Goal: Task Accomplishment & Management: Complete application form

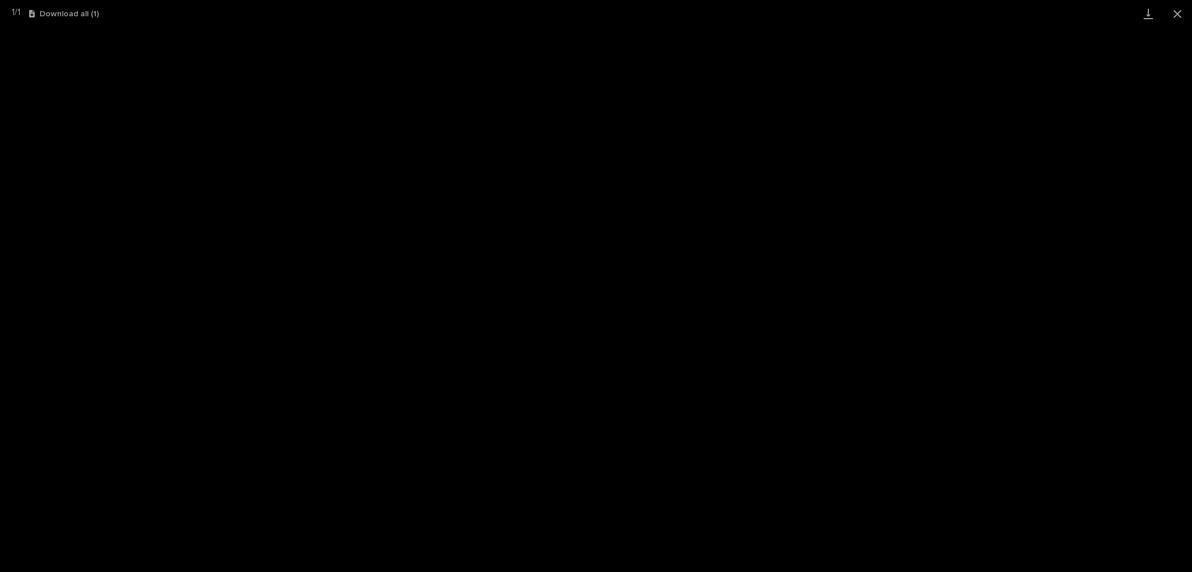
scroll to position [87, 0]
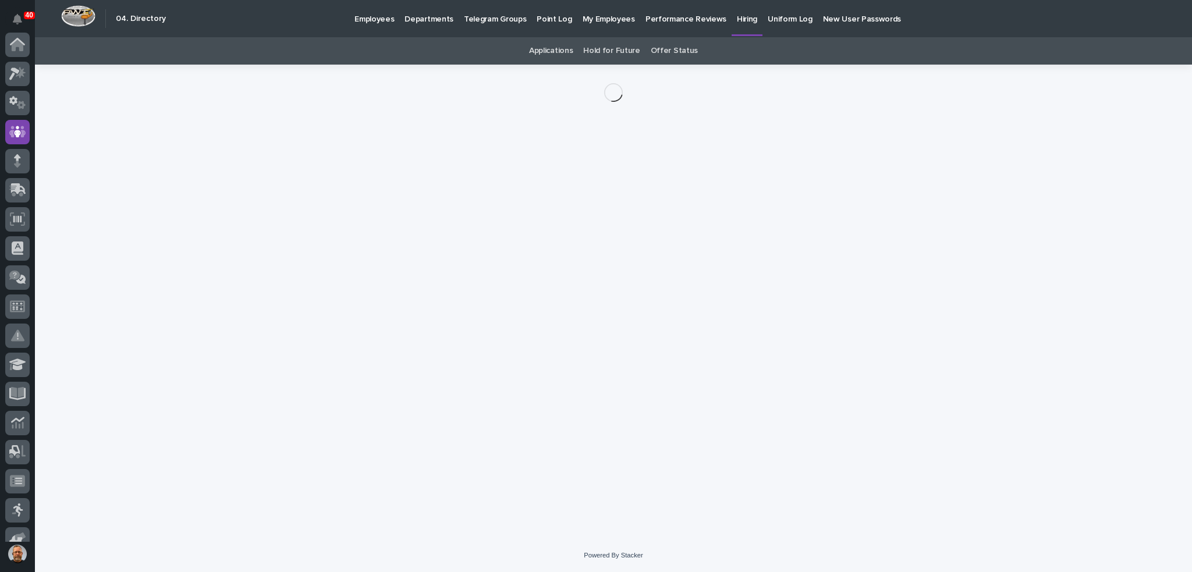
scroll to position [87, 0]
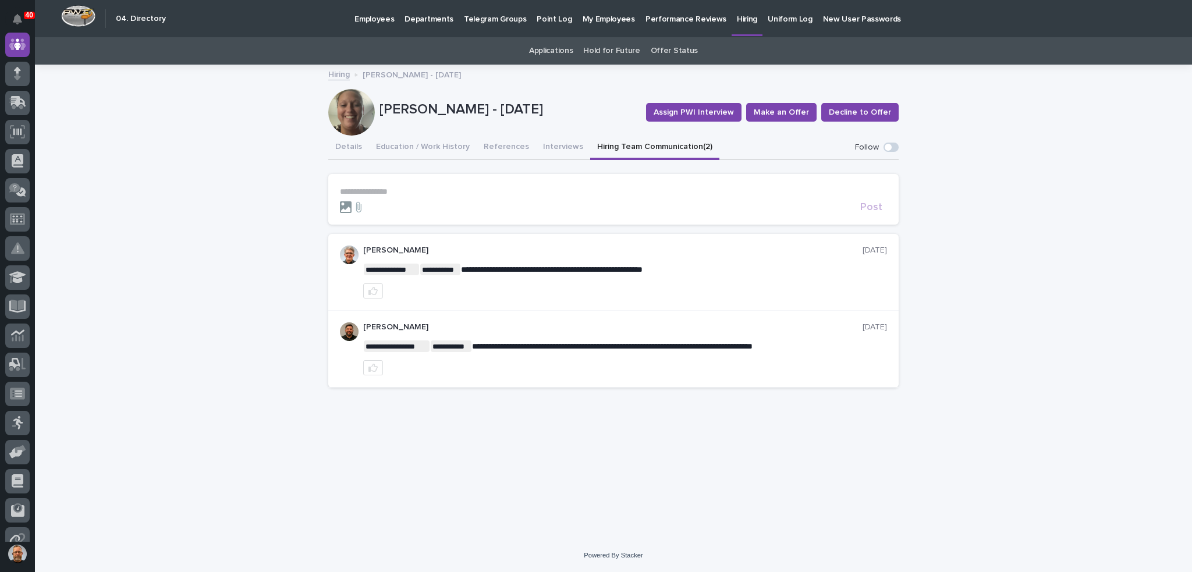
click at [345, 201] on icon at bounding box center [346, 207] width 12 height 12
click at [340, 201] on input "file" at bounding box center [340, 201] width 0 height 0
click at [401, 210] on div at bounding box center [598, 207] width 516 height 12
click at [401, 192] on p "**********" at bounding box center [613, 192] width 547 height 10
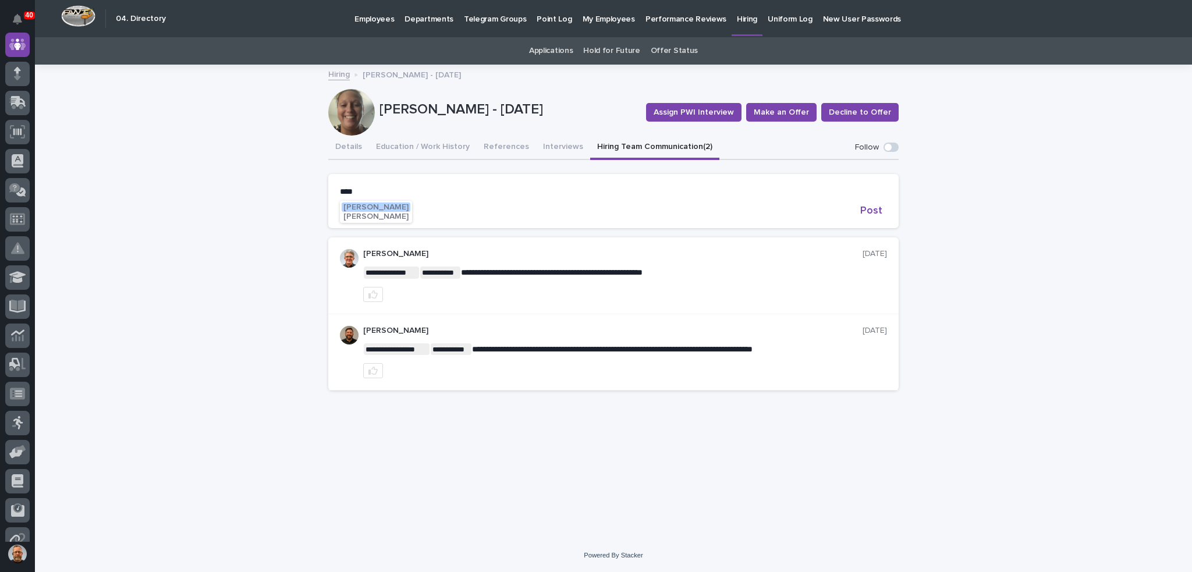
click at [385, 206] on span "[PERSON_NAME]" at bounding box center [375, 207] width 65 height 8
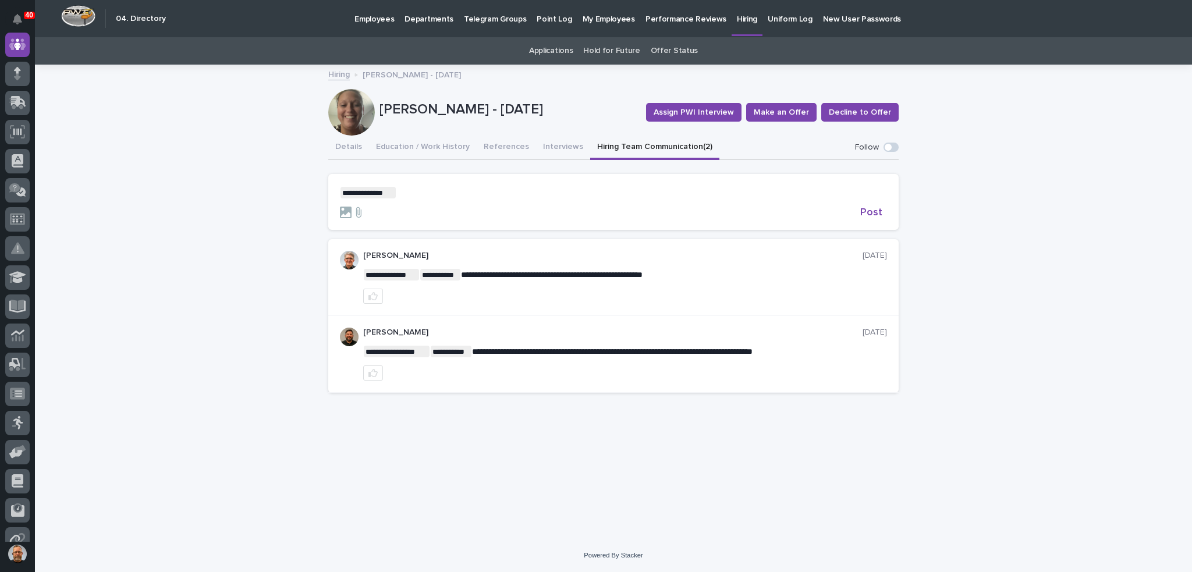
click at [403, 193] on p "**********" at bounding box center [613, 193] width 547 height 12
click at [415, 218] on span "[PERSON_NAME]" at bounding box center [432, 217] width 65 height 8
click at [477, 190] on p "**********" at bounding box center [613, 193] width 547 height 12
click at [872, 213] on span "Post" at bounding box center [871, 212] width 22 height 10
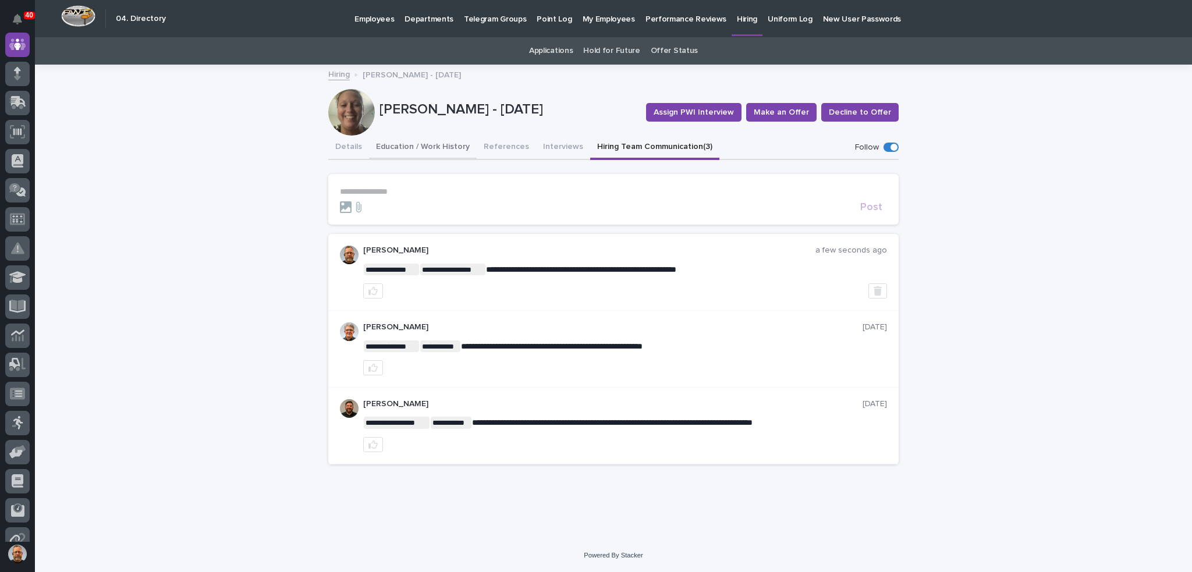
click at [408, 148] on button "Education / Work History" at bounding box center [423, 148] width 108 height 24
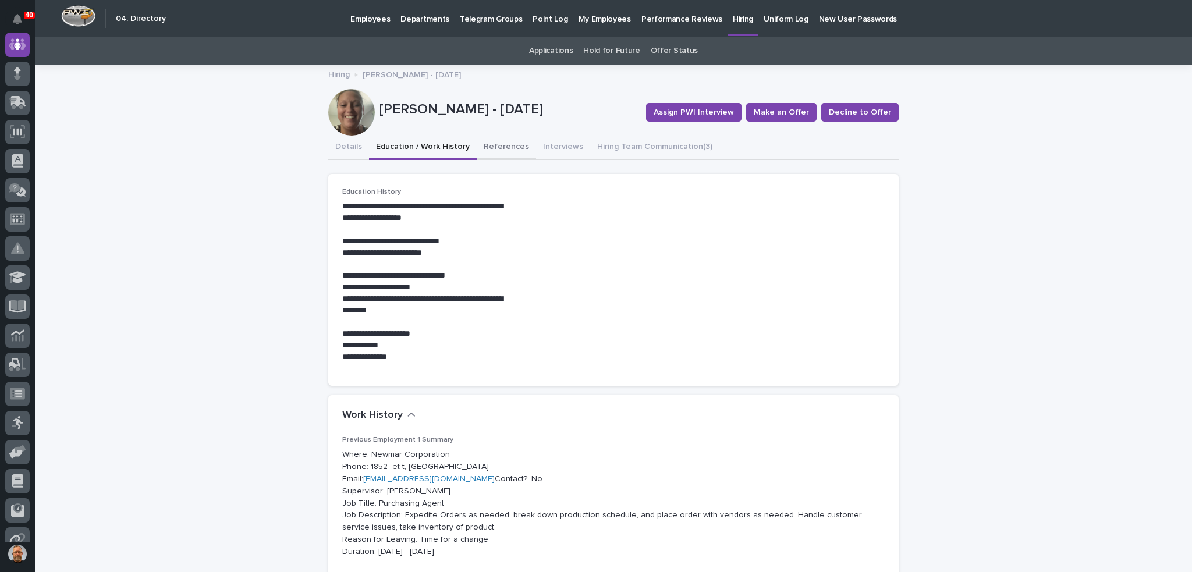
click at [495, 147] on button "References" at bounding box center [506, 148] width 59 height 24
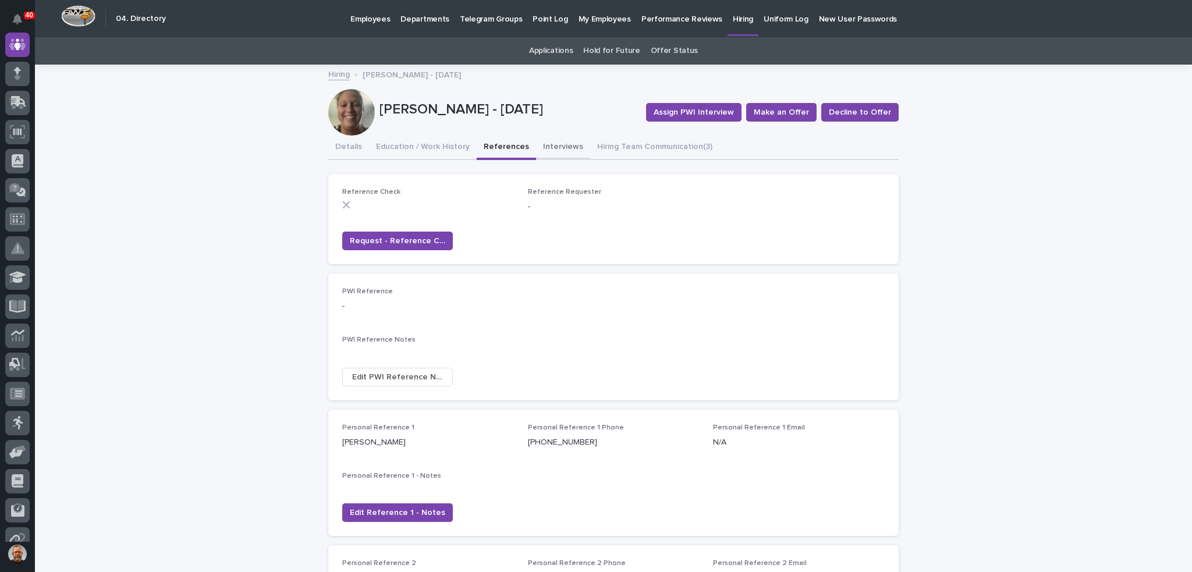
click at [548, 145] on button "Interviews" at bounding box center [563, 148] width 54 height 24
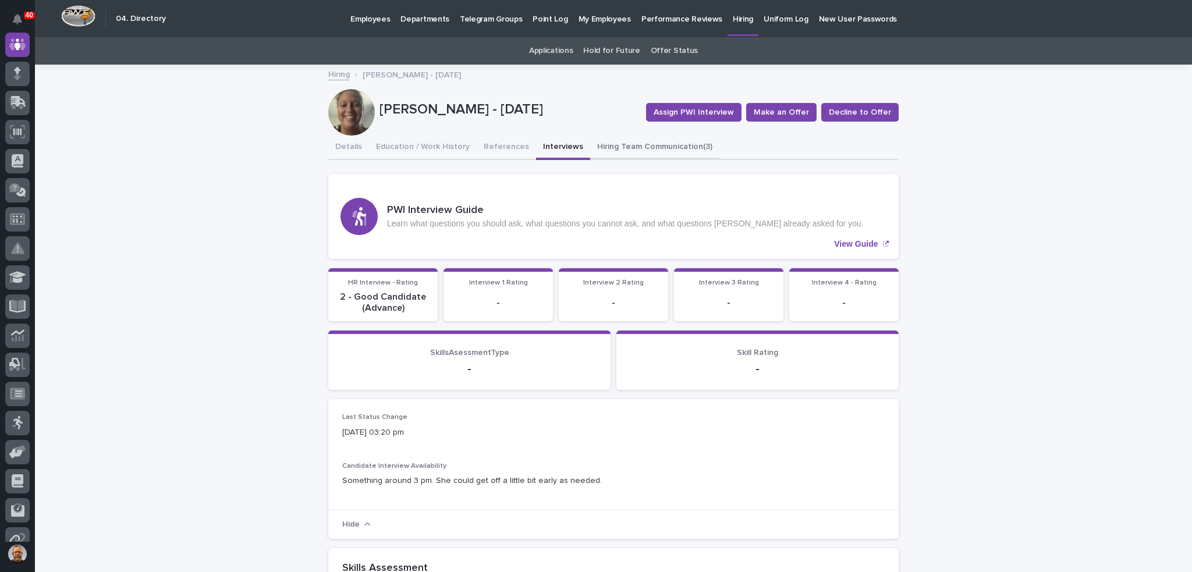
click at [599, 145] on button "Hiring Team Communication (3)" at bounding box center [654, 148] width 129 height 24
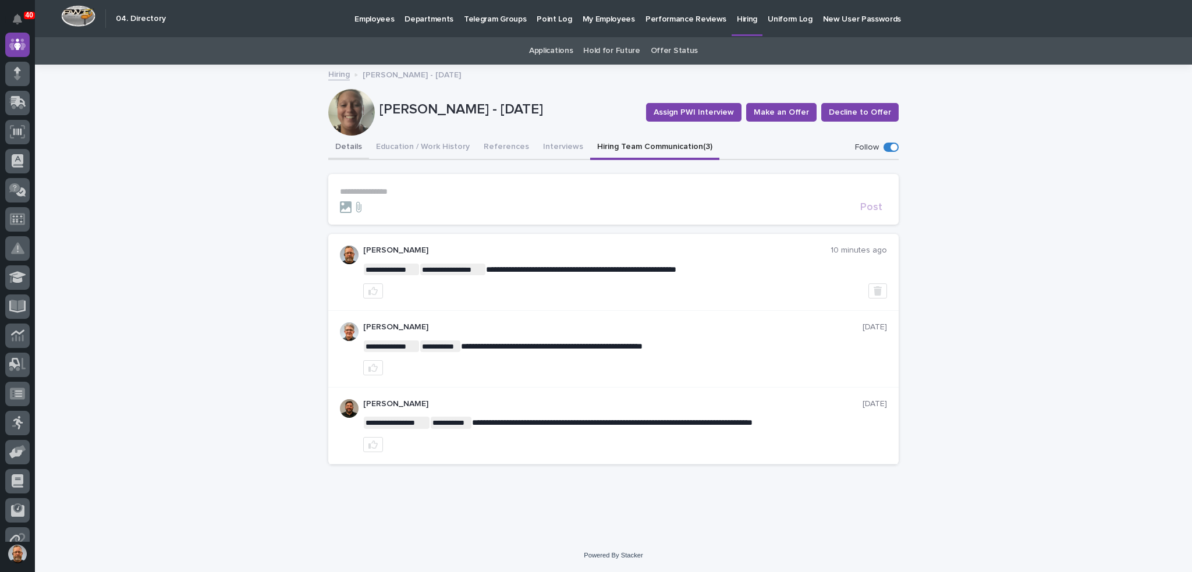
click at [353, 146] on button "Details" at bounding box center [348, 148] width 41 height 24
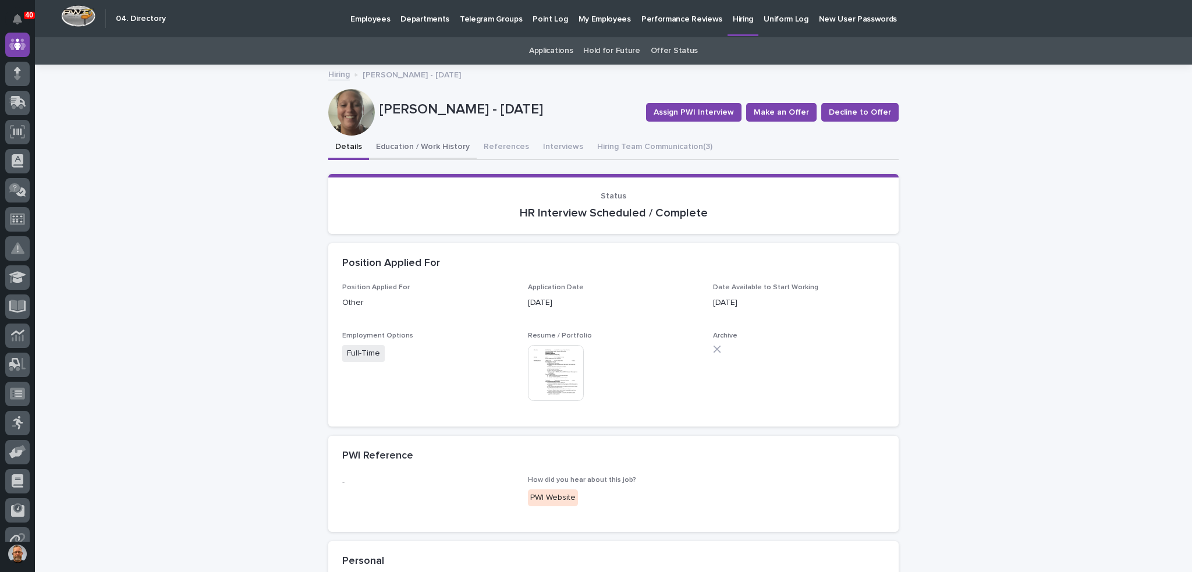
click at [399, 147] on button "Education / Work History" at bounding box center [423, 148] width 108 height 24
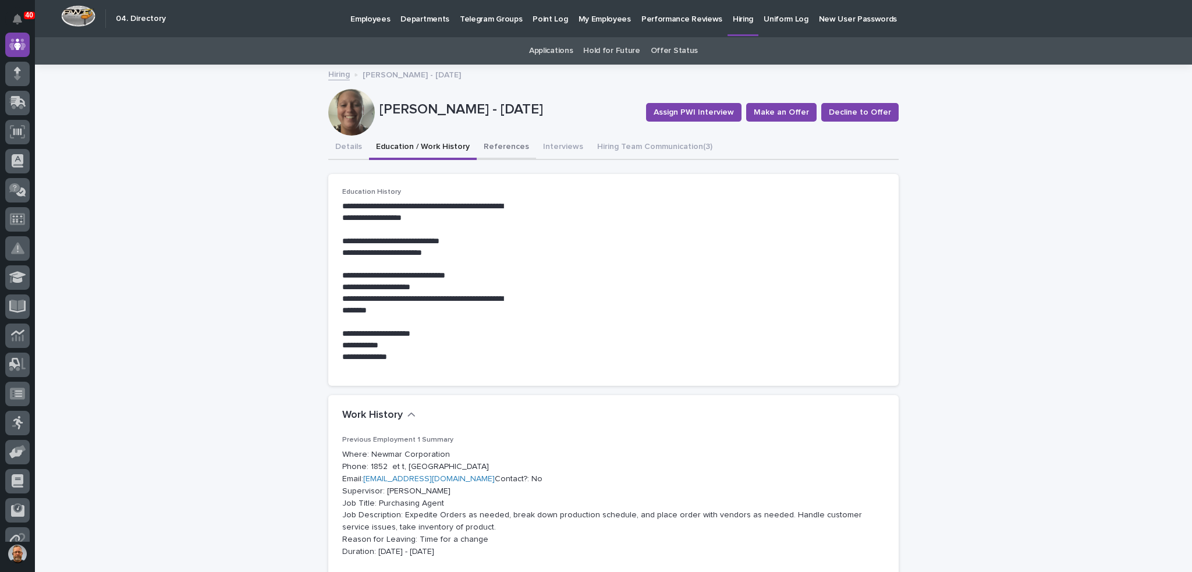
click at [505, 149] on button "References" at bounding box center [506, 148] width 59 height 24
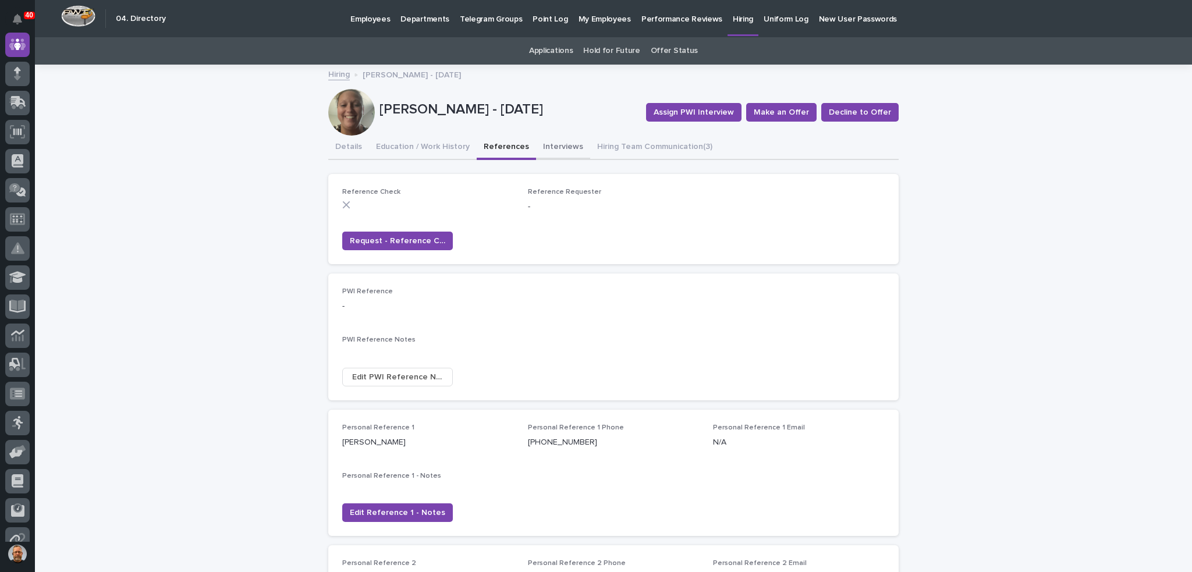
click at [551, 146] on button "Interviews" at bounding box center [563, 148] width 54 height 24
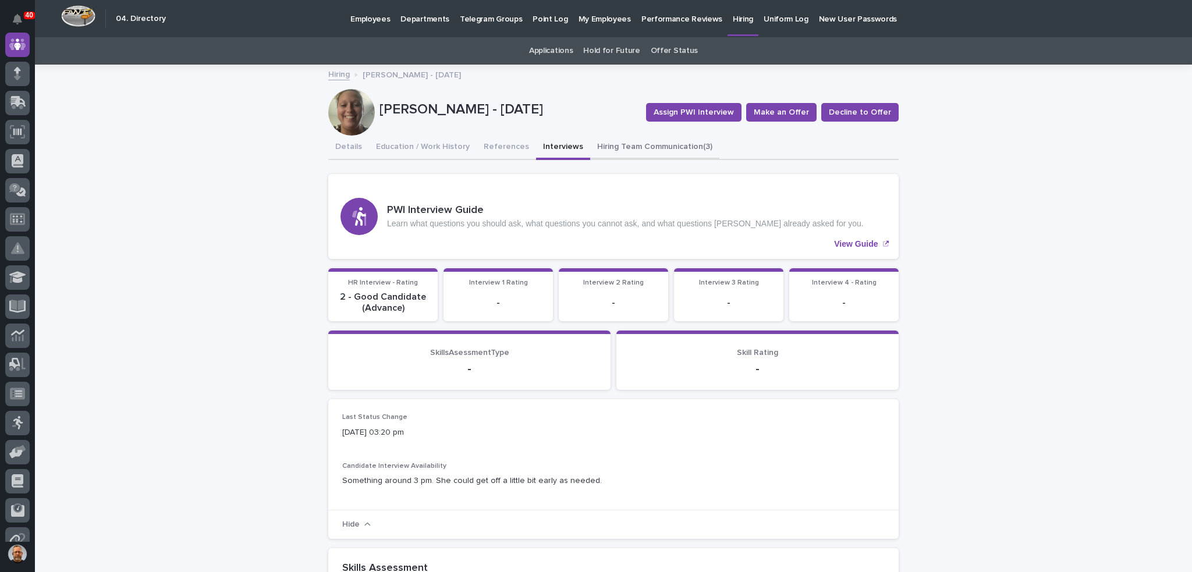
click at [621, 146] on button "Hiring Team Communication (3)" at bounding box center [654, 148] width 129 height 24
